Goal: Information Seeking & Learning: Understand process/instructions

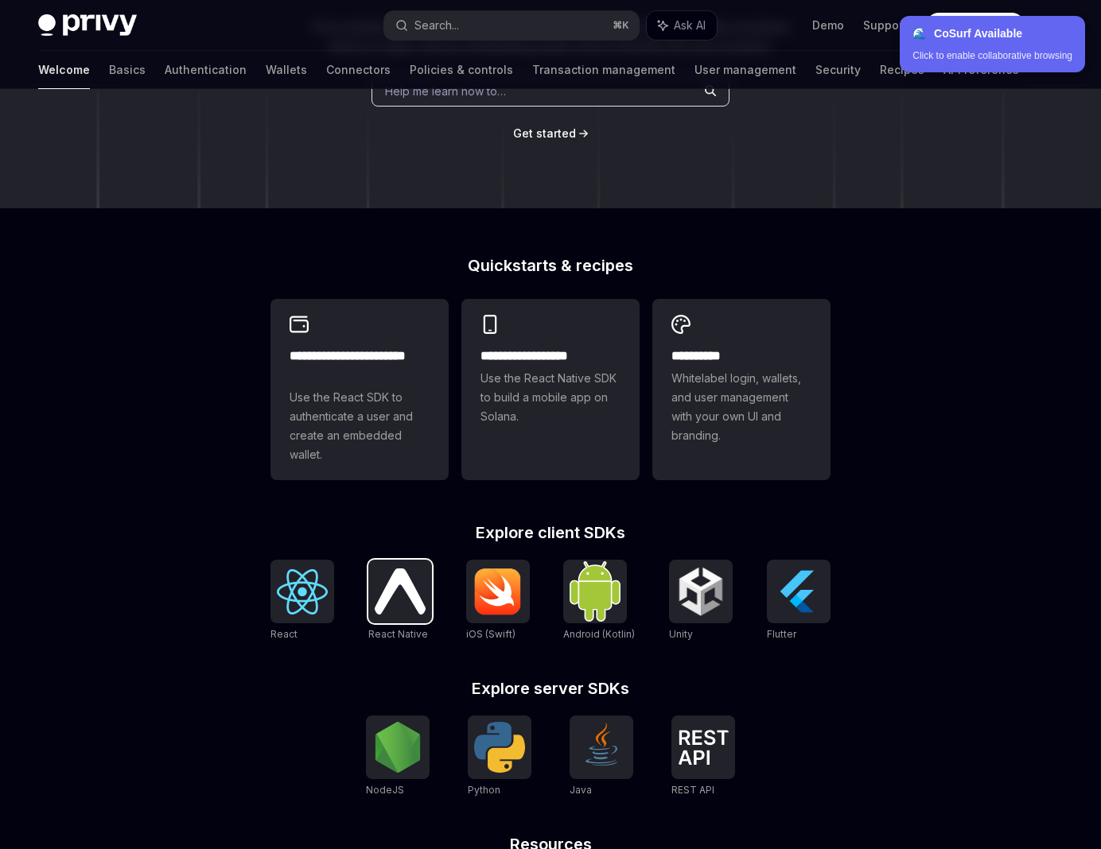
scroll to position [367, 0]
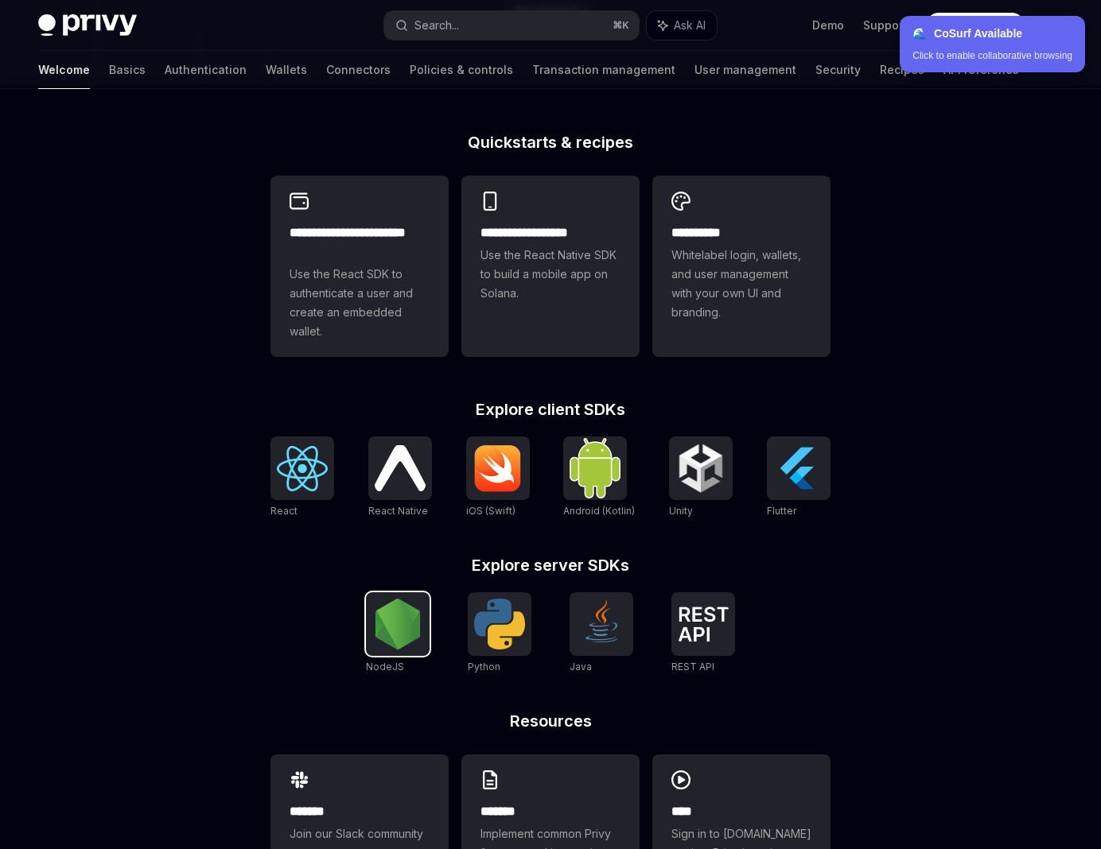
click at [391, 648] on img at bounding box center [397, 624] width 51 height 51
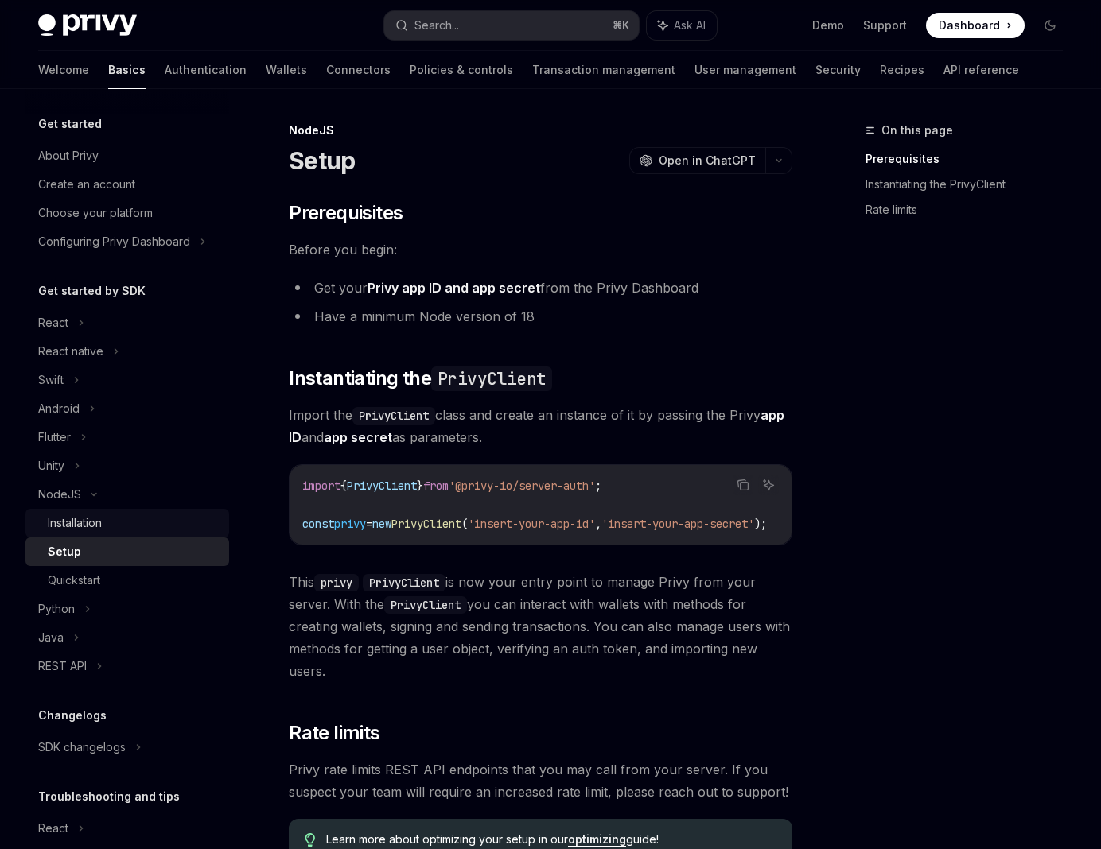
click at [162, 522] on div "Installation" at bounding box center [134, 523] width 172 height 19
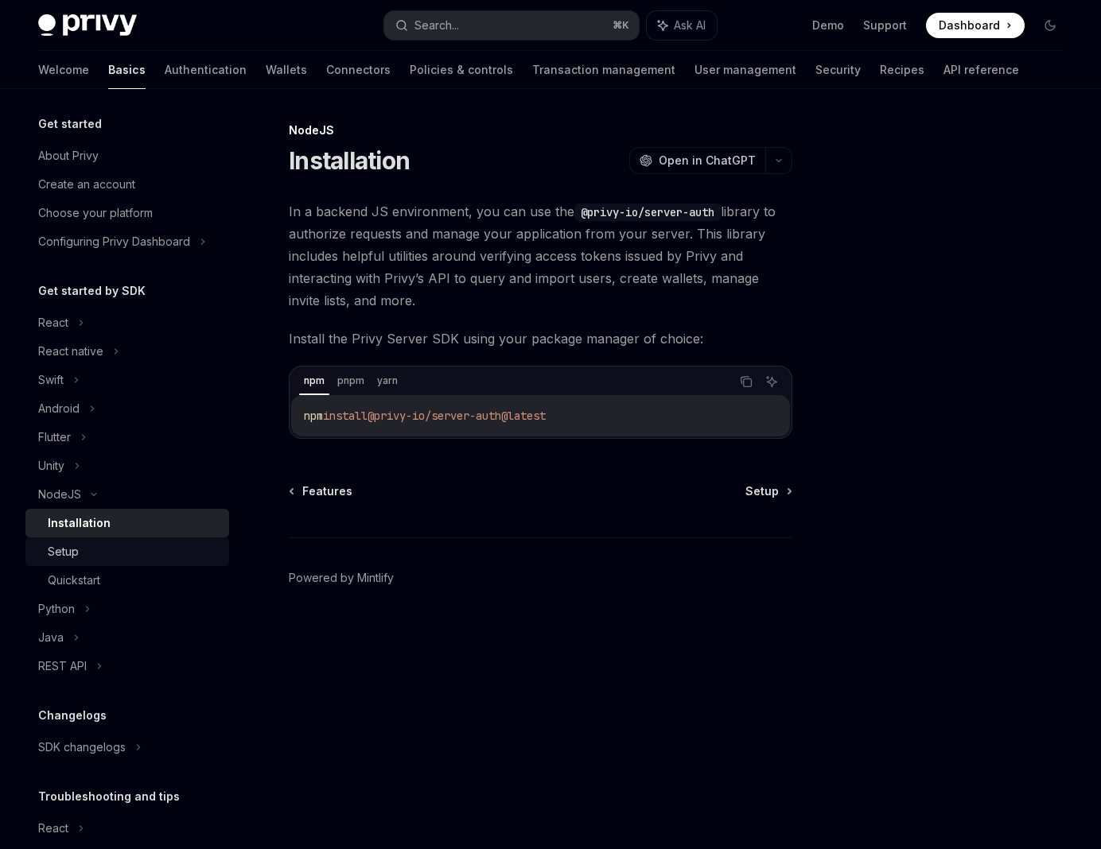
click at [158, 550] on div "Setup" at bounding box center [134, 551] width 172 height 19
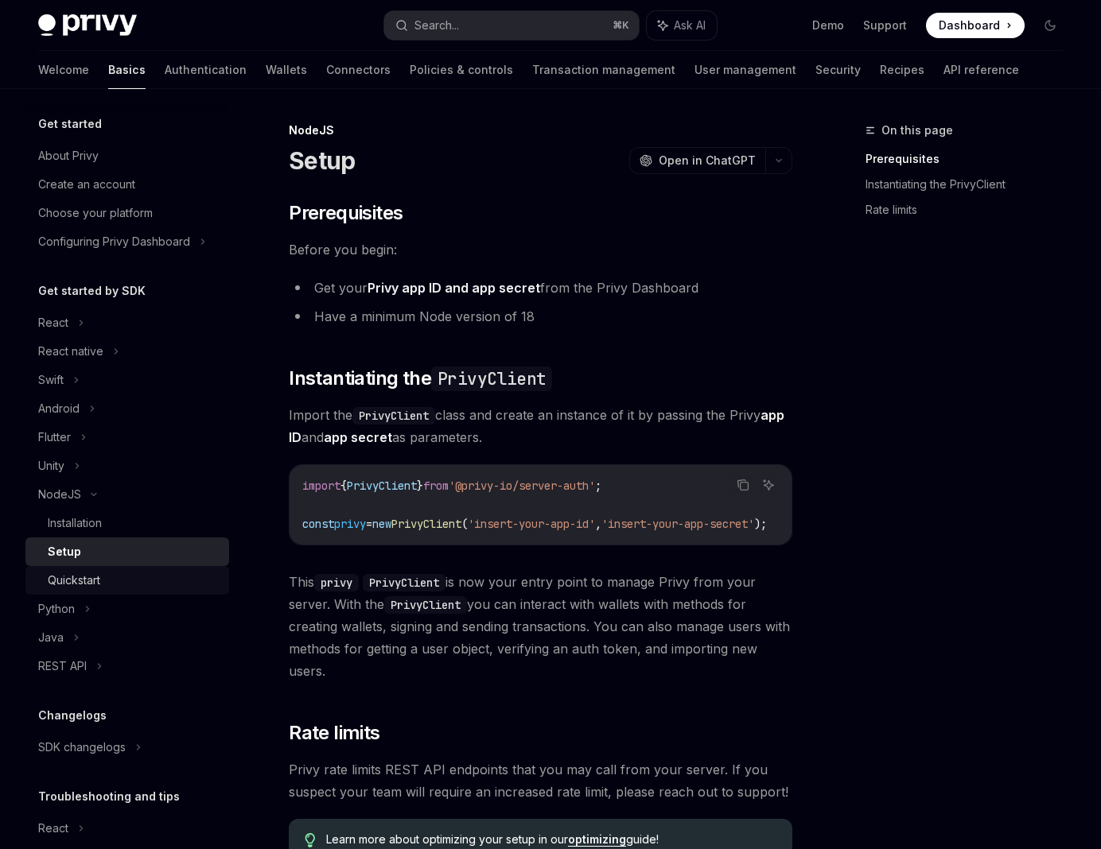
click at [158, 577] on div "Quickstart" at bounding box center [134, 580] width 172 height 19
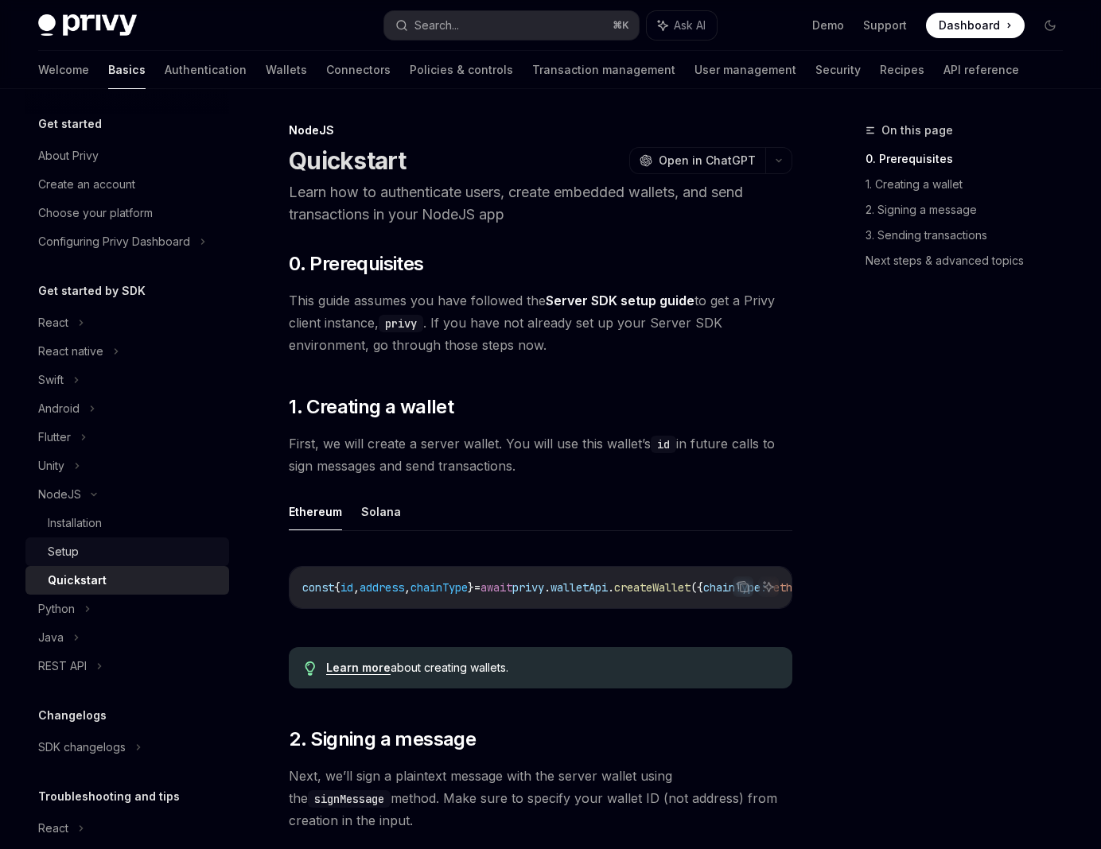
click at [134, 555] on div "Setup" at bounding box center [134, 551] width 172 height 19
type textarea "*"
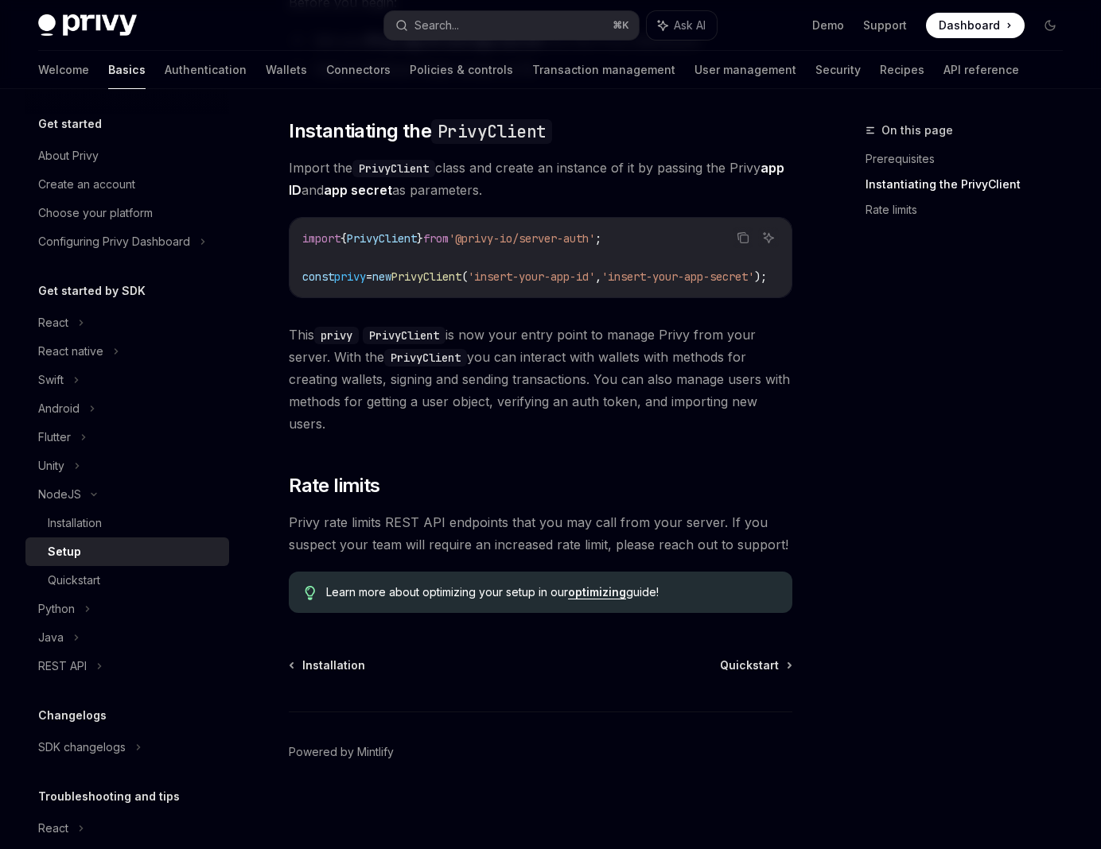
scroll to position [254, 0]
